Goal: Obtain resource: Obtain resource

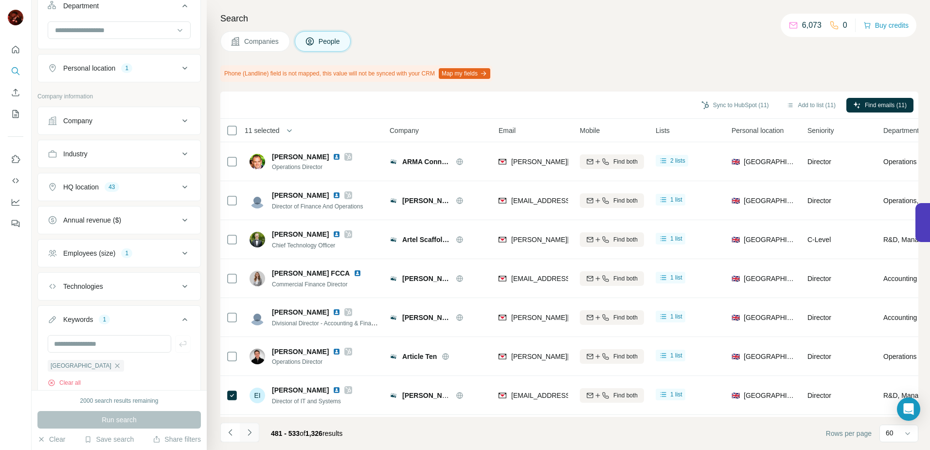
click at [249, 433] on icon "Navigate to next page" at bounding box center [250, 432] width 10 height 10
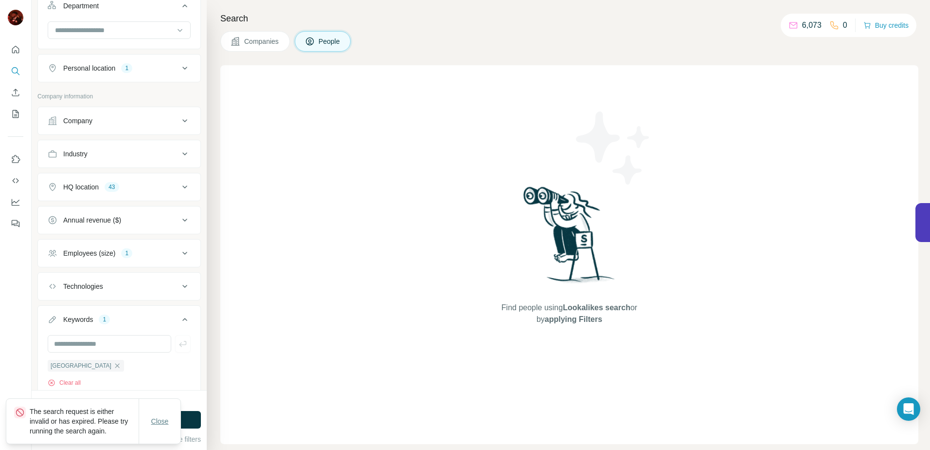
click at [160, 414] on button "Close" at bounding box center [160, 421] width 31 height 18
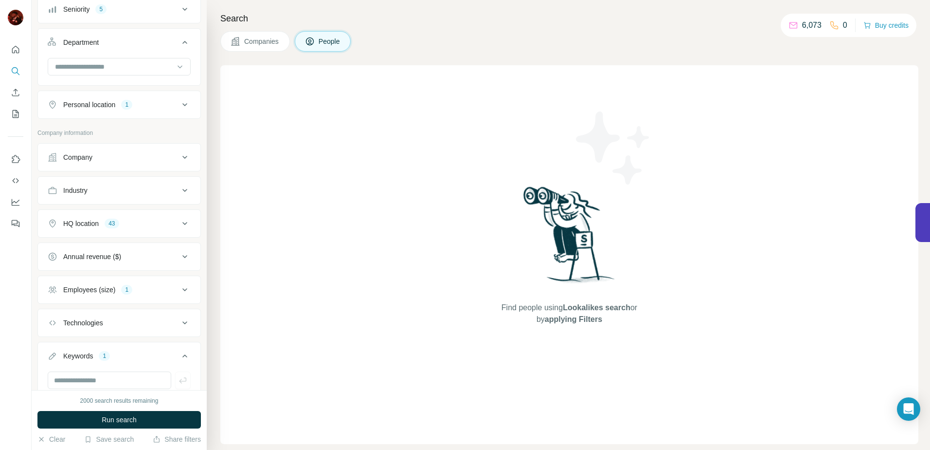
scroll to position [187, 0]
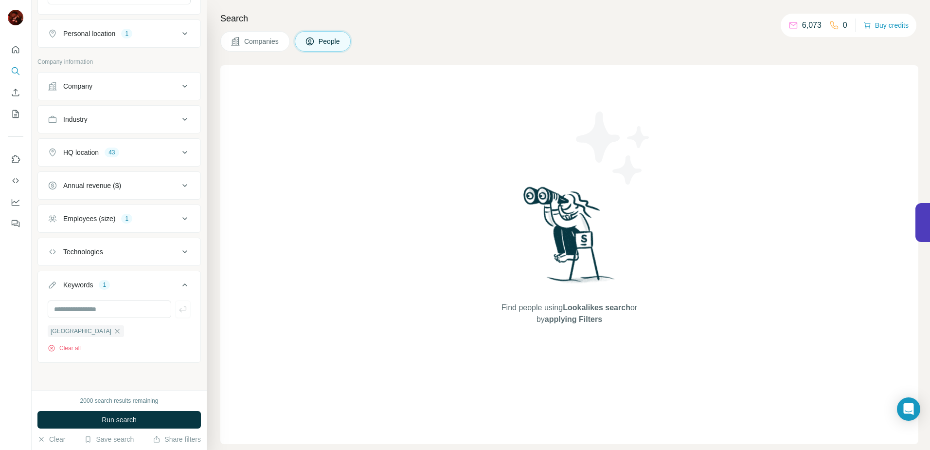
click at [114, 240] on button "Technologies" at bounding box center [119, 251] width 163 height 23
click at [114, 240] on button "Technologies" at bounding box center [119, 252] width 163 height 27
click at [101, 132] on div "Industry" at bounding box center [118, 119] width 163 height 28
click at [104, 126] on button "Industry" at bounding box center [119, 119] width 163 height 23
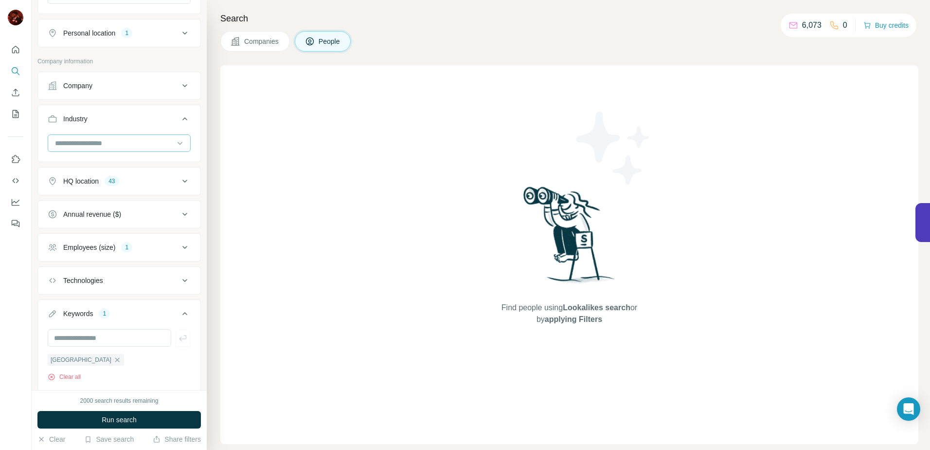
click at [107, 142] on input at bounding box center [114, 143] width 120 height 11
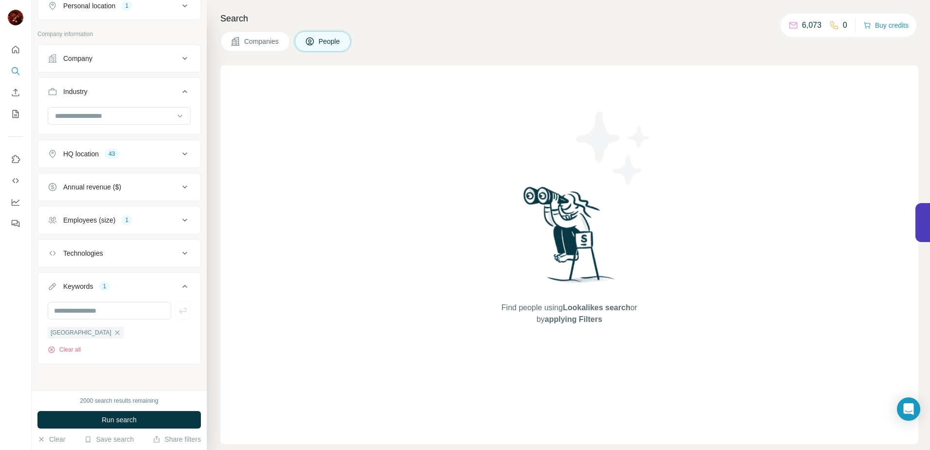
scroll to position [217, 0]
click at [108, 205] on div "Employees (size) 1" at bounding box center [118, 218] width 163 height 28
click at [108, 212] on button "Employees (size) 1" at bounding box center [119, 218] width 163 height 23
click at [55, 276] on icon at bounding box center [54, 276] width 12 height 12
click at [91, 223] on button "Employees (size) 1" at bounding box center [119, 219] width 163 height 27
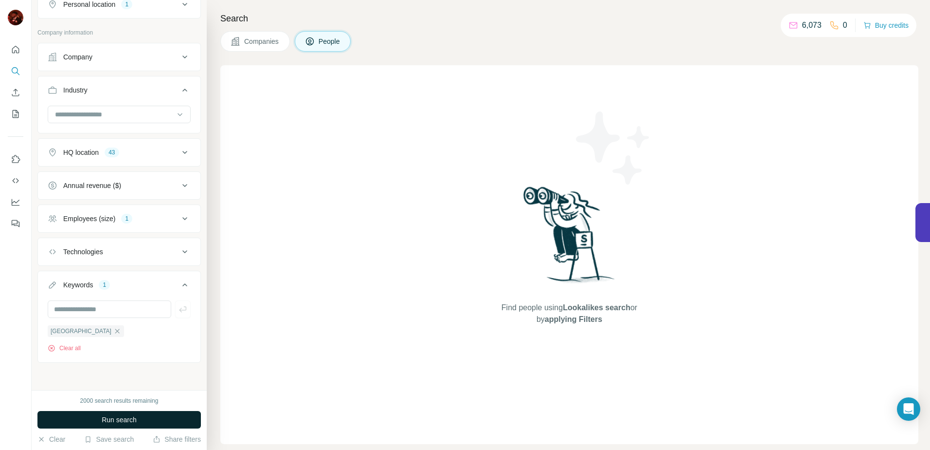
click at [96, 416] on button "Run search" at bounding box center [118, 420] width 163 height 18
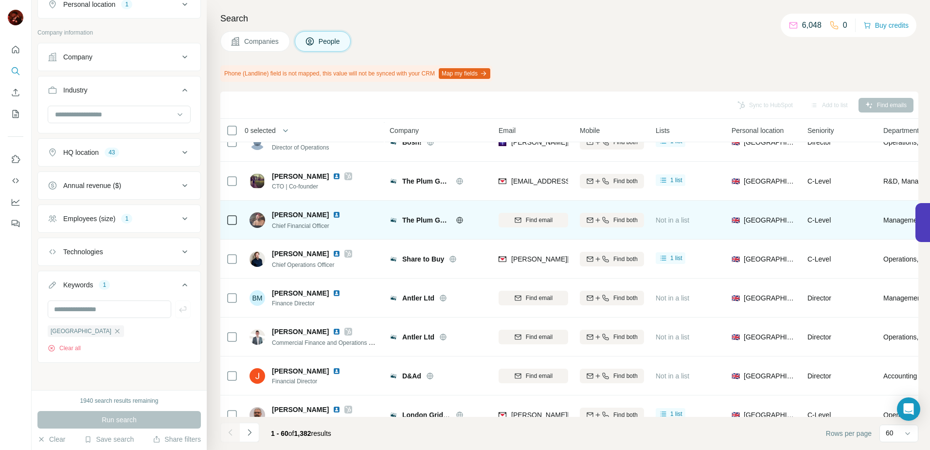
scroll to position [341, 0]
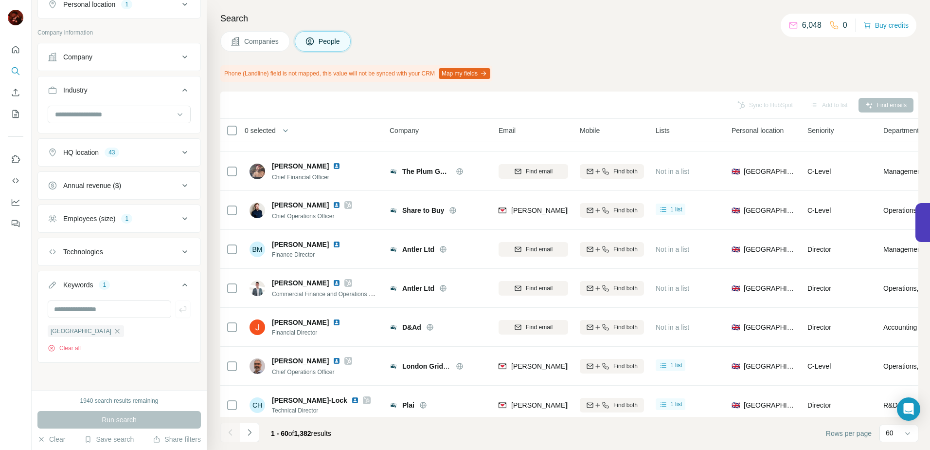
click at [255, 135] on span "0 selected" at bounding box center [266, 130] width 57 height 19
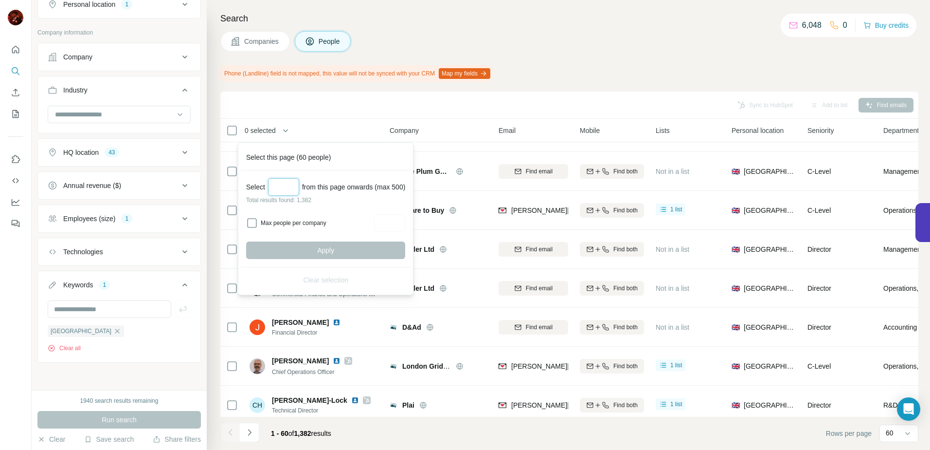
click at [274, 183] on input "Select a number (up to 500)" at bounding box center [283, 187] width 31 height 18
type input "***"
click at [334, 253] on span "Apply" at bounding box center [325, 250] width 17 height 10
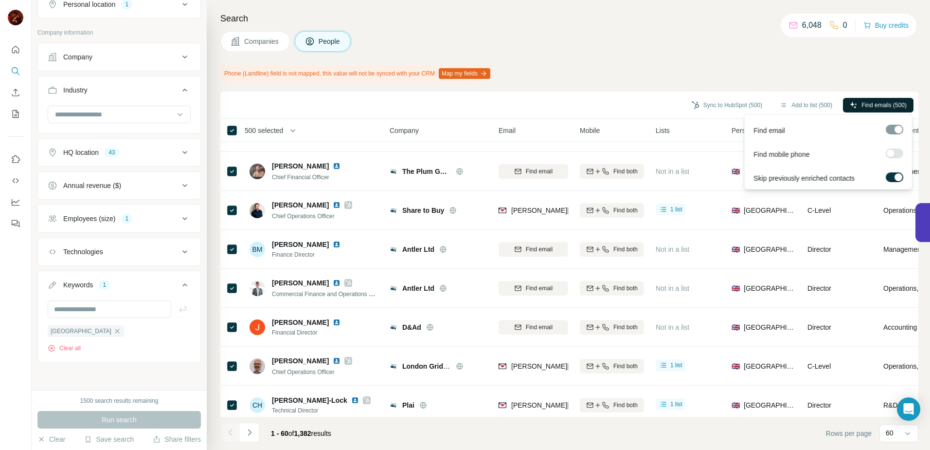
click at [885, 106] on span "Find emails (500)" at bounding box center [884, 105] width 45 height 9
